Goal: Task Accomplishment & Management: Use online tool/utility

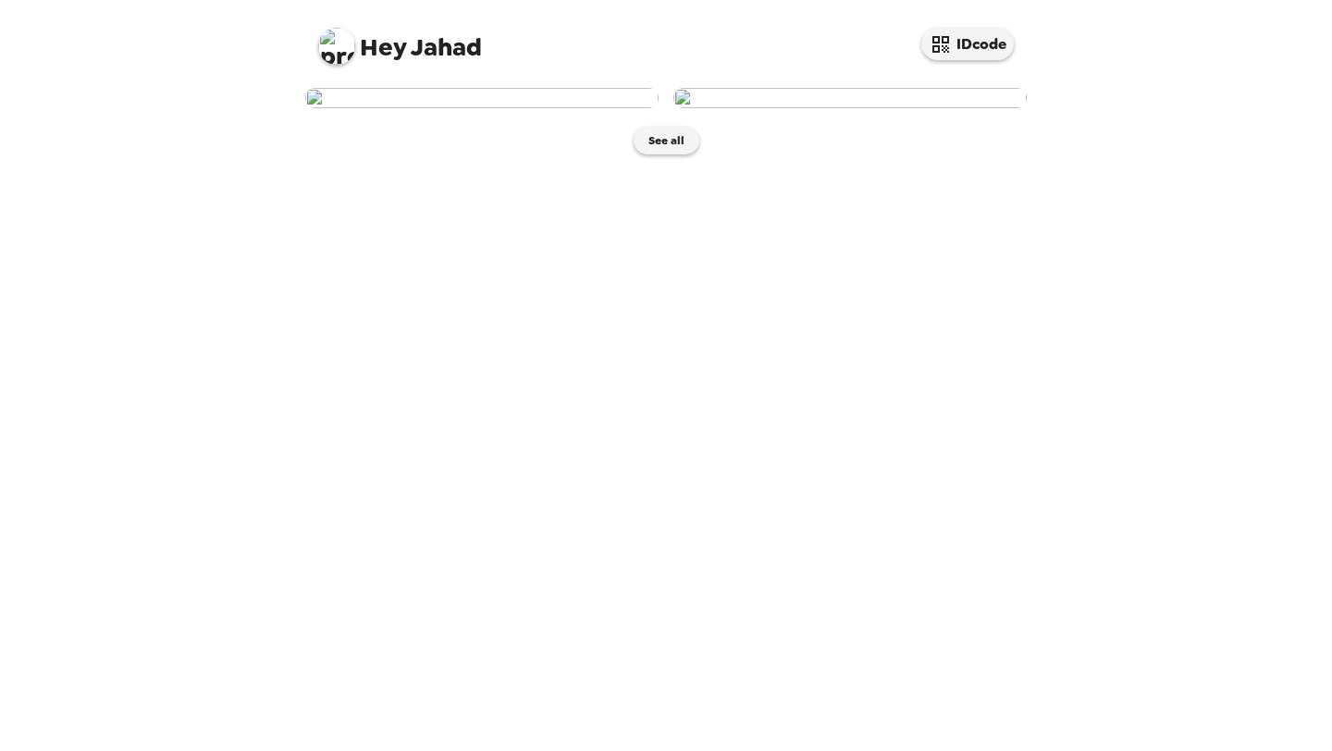
click at [586, 108] on img at bounding box center [481, 98] width 353 height 20
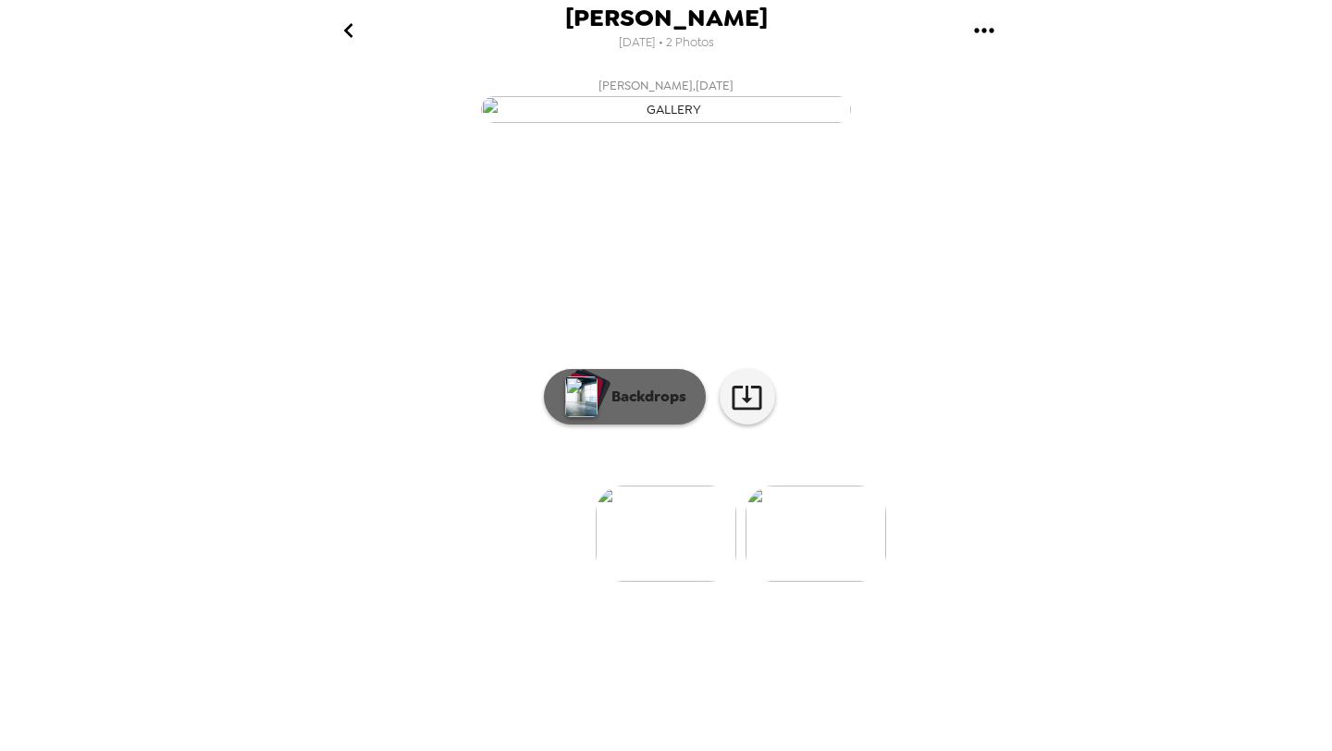
click at [651, 408] on p "Backdrops" at bounding box center [644, 397] width 84 height 22
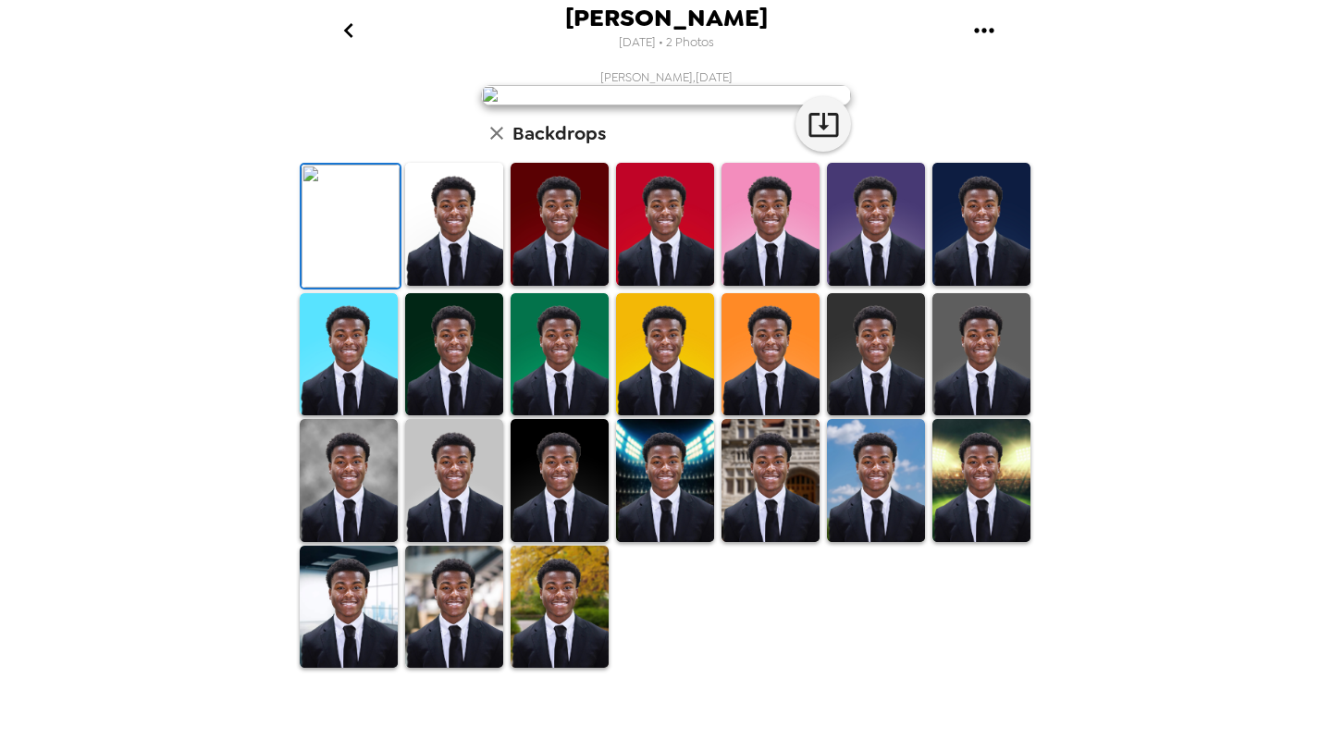
scroll to position [265, 0]
click at [345, 542] on img at bounding box center [349, 480] width 98 height 123
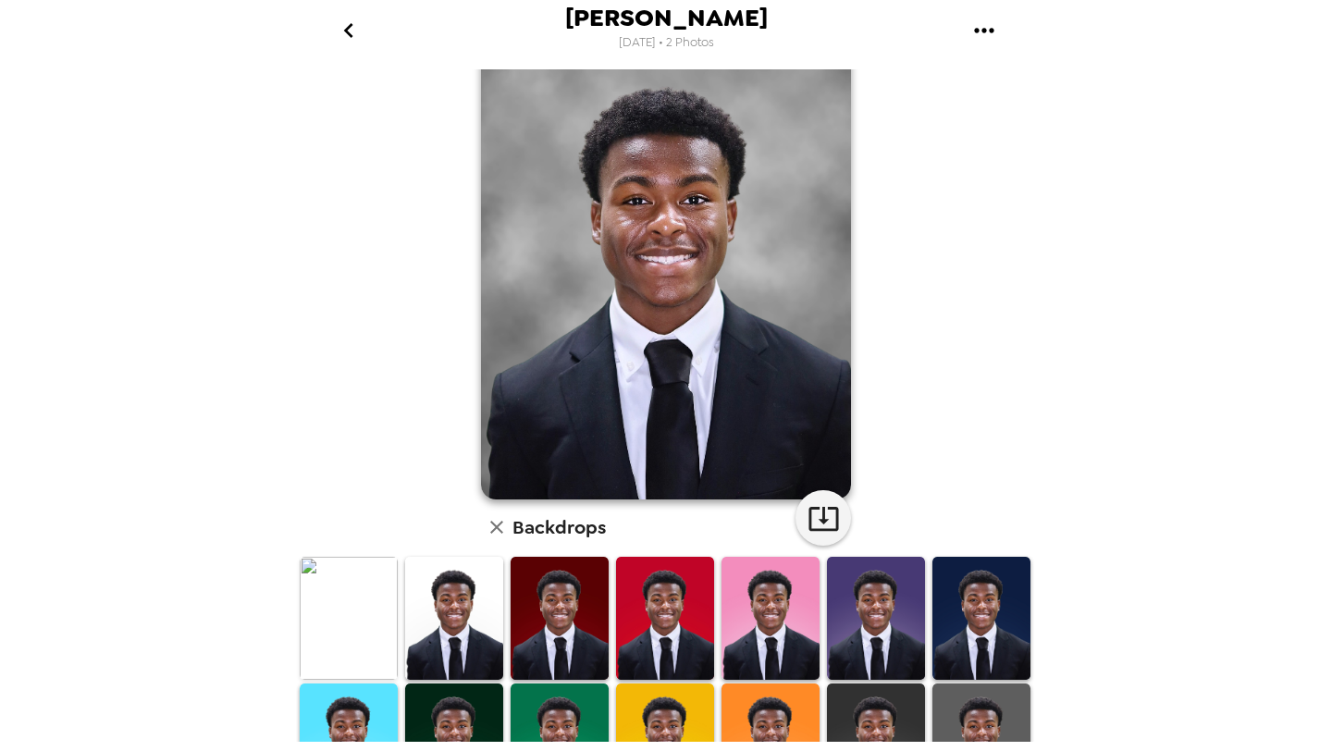
scroll to position [50, 0]
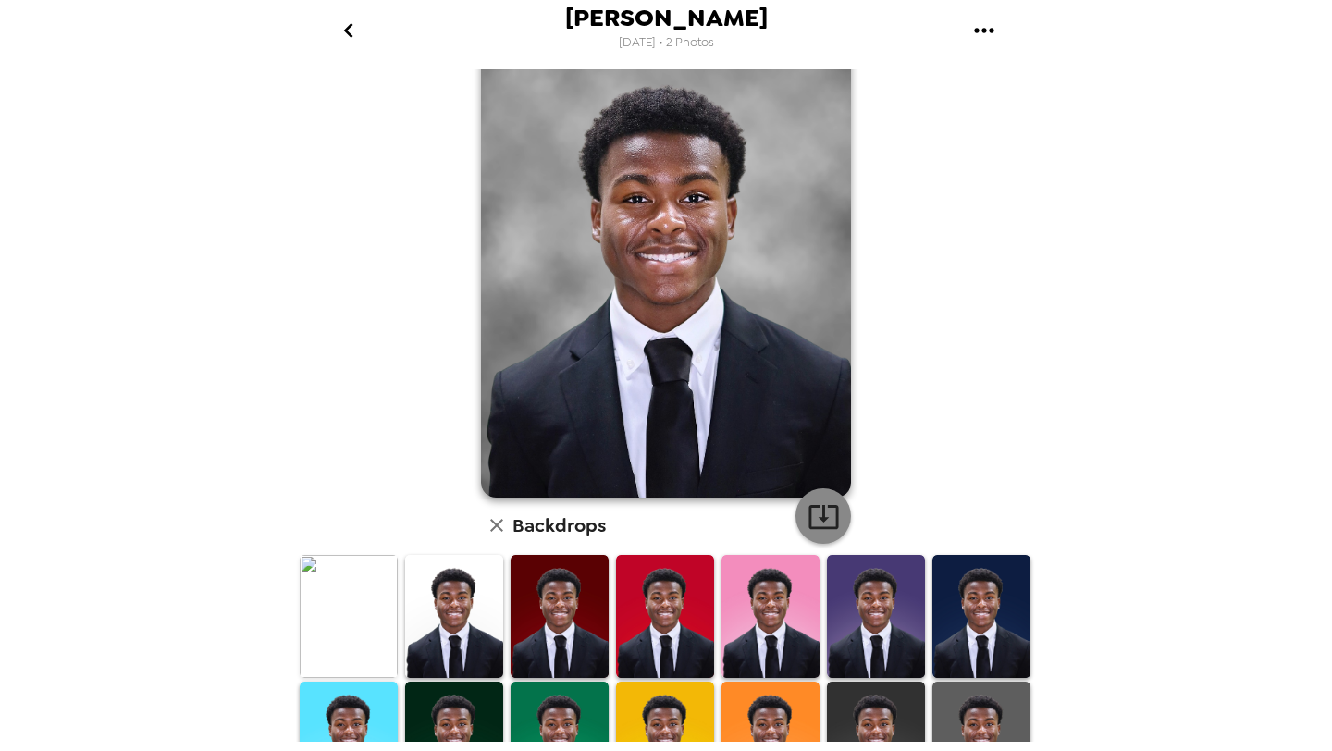
click at [828, 512] on icon "button" at bounding box center [824, 516] width 32 height 32
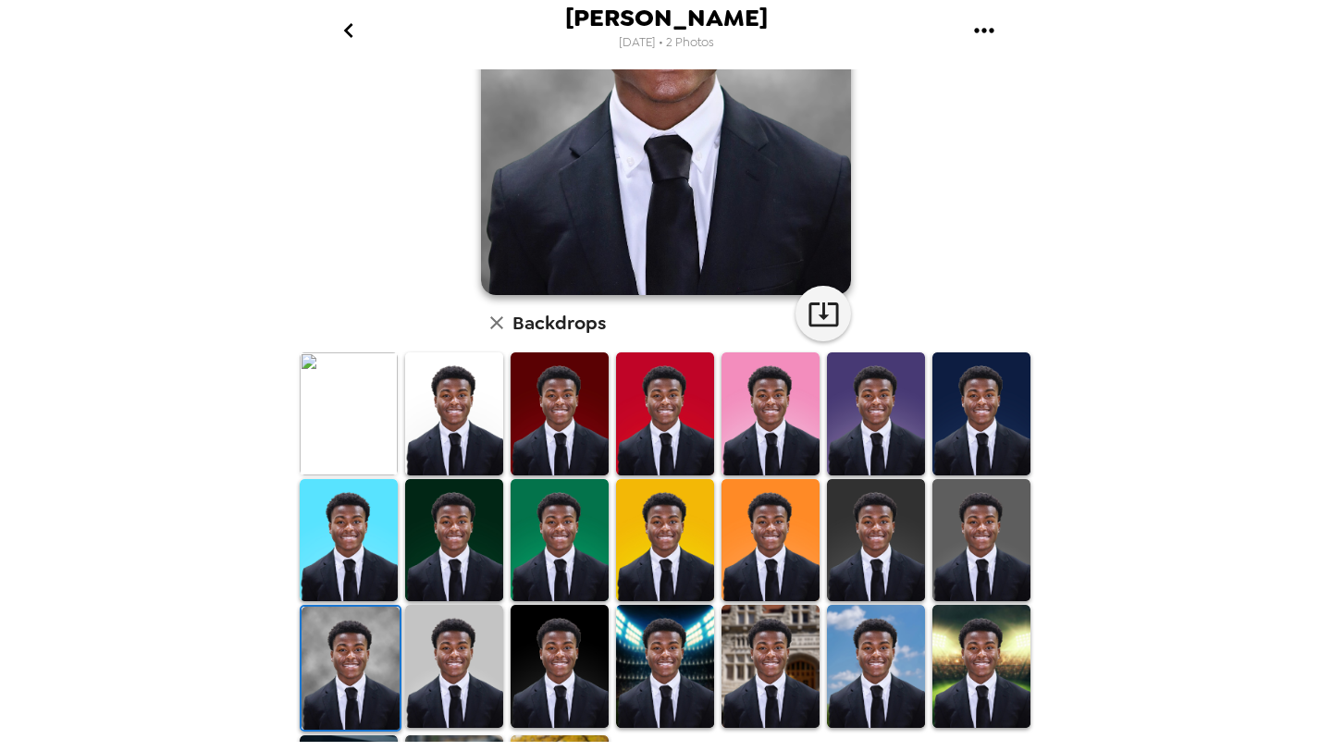
scroll to position [371, 0]
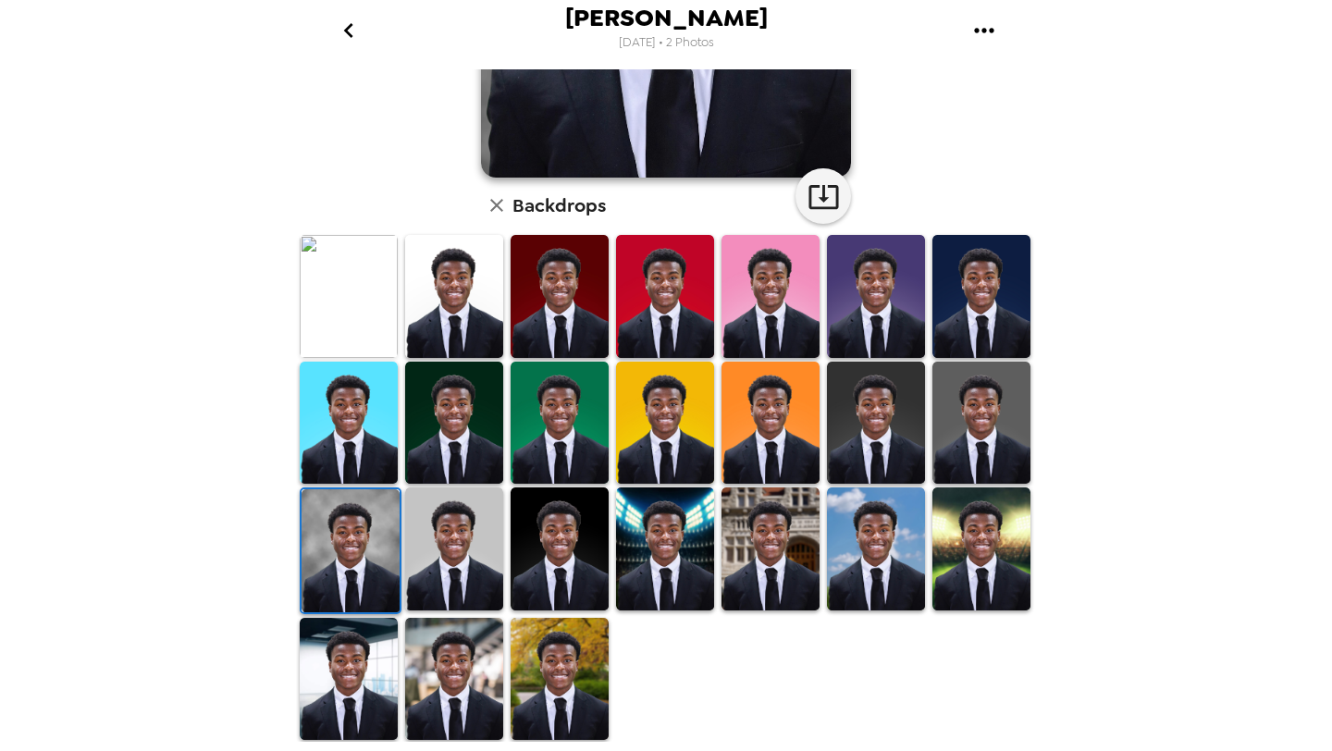
click at [1023, 52] on div "[PERSON_NAME] [DATE] • 2 Photos" at bounding box center [666, 30] width 740 height 60
